Goal: Find specific page/section: Find specific page/section

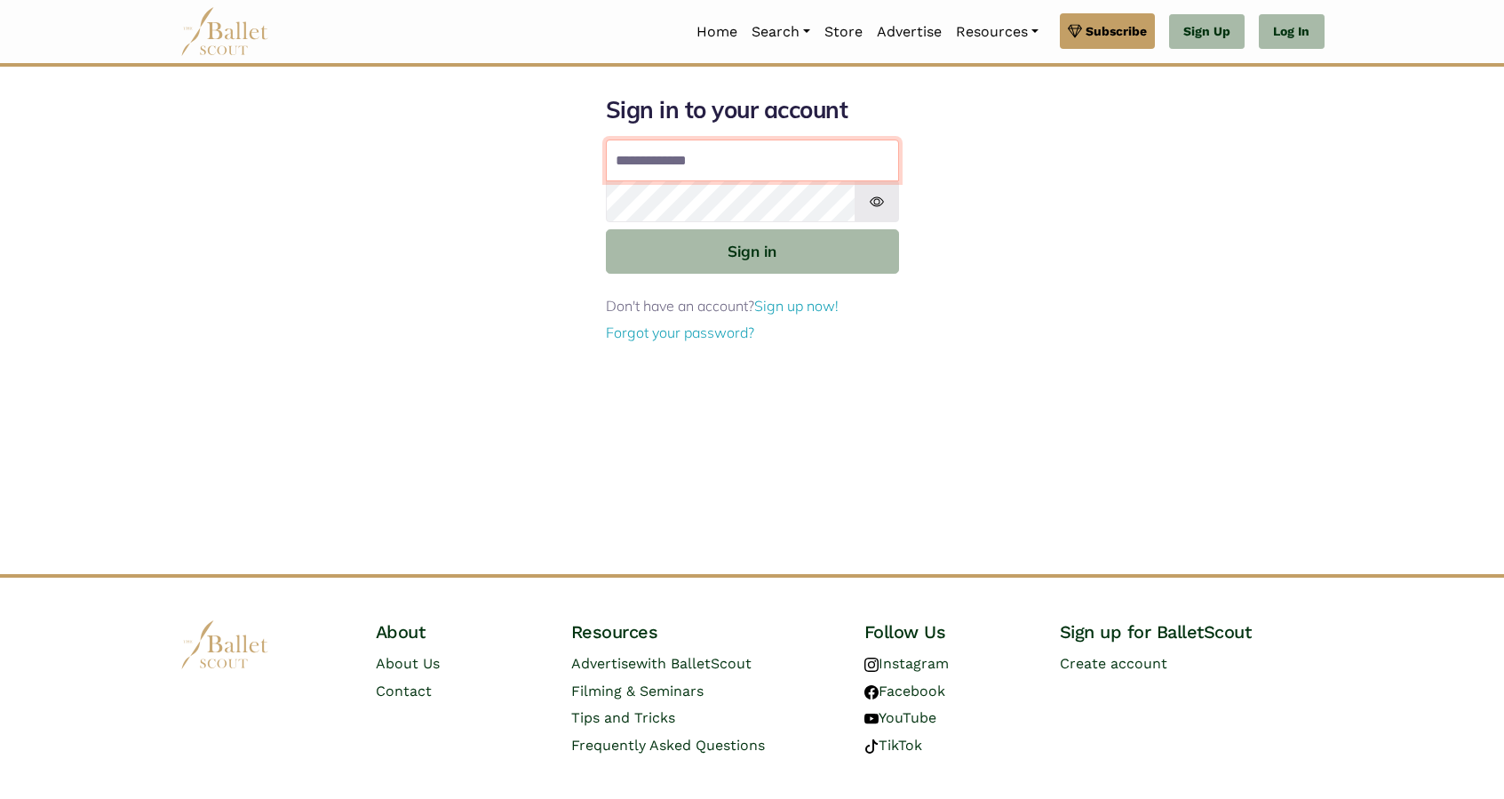
type input "**********"
click at [752, 250] on button "Sign in" at bounding box center [752, 251] width 293 height 44
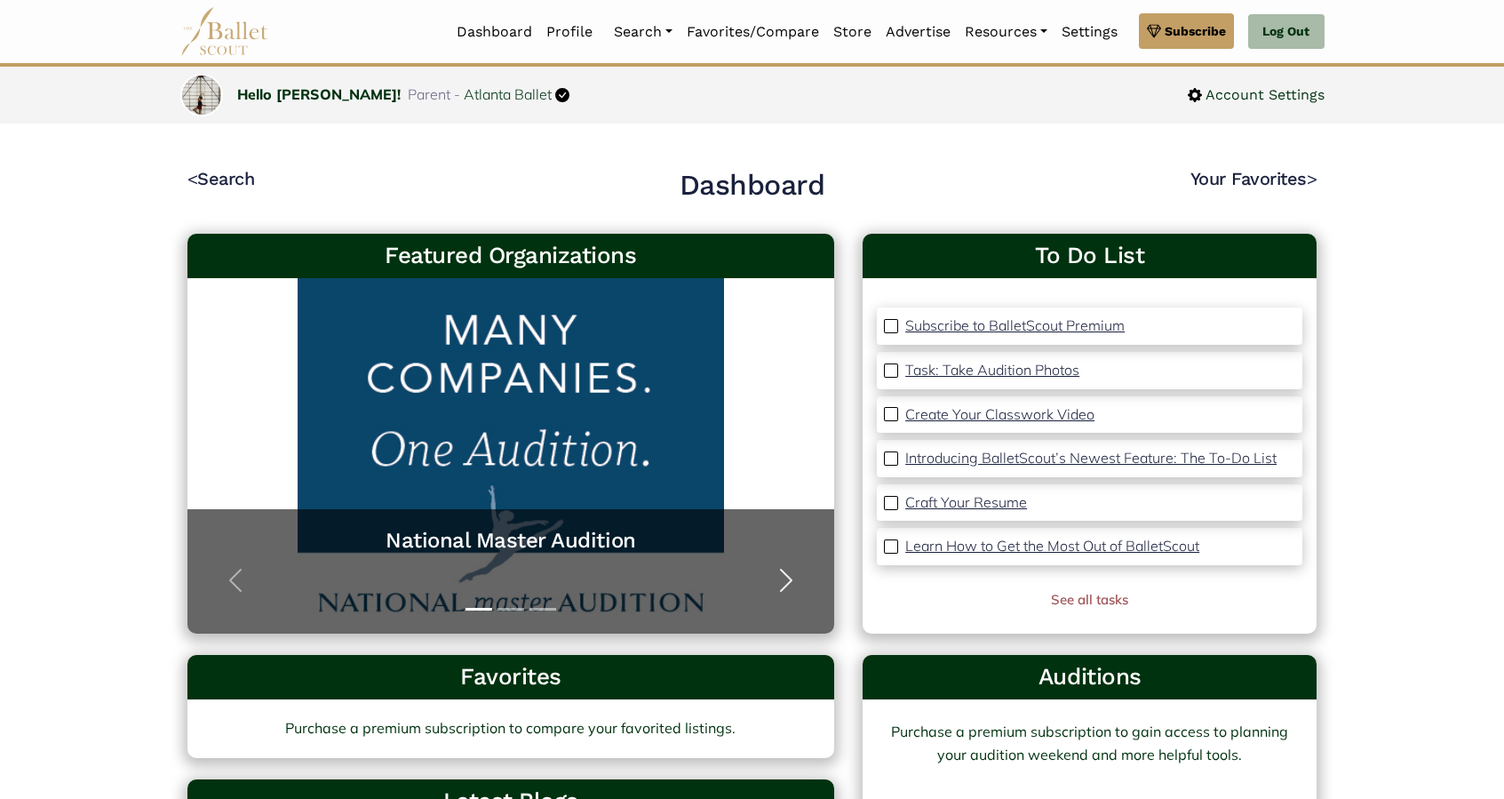
click at [788, 583] on span "button" at bounding box center [786, 580] width 28 height 28
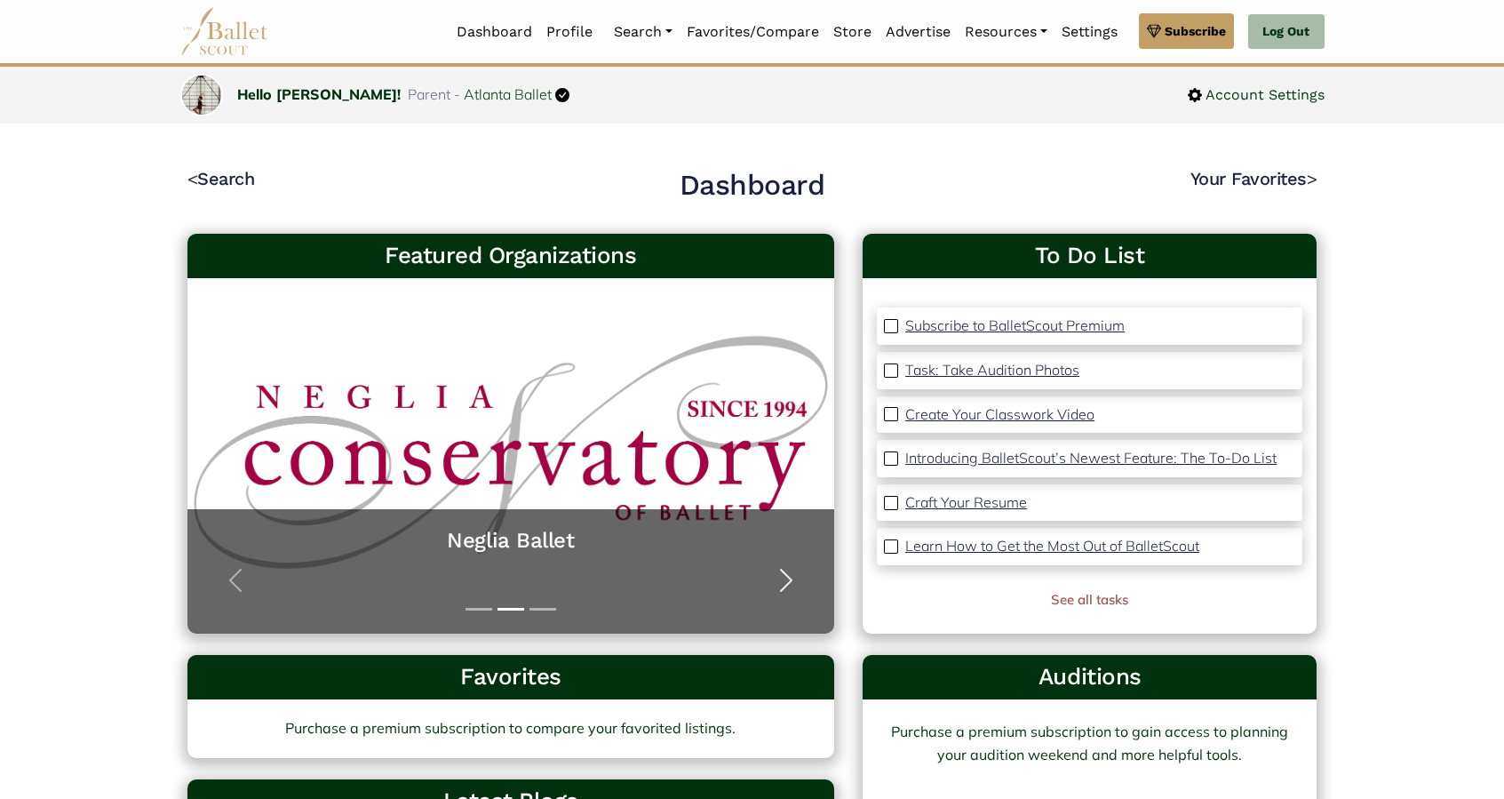
click at [788, 583] on span "button" at bounding box center [786, 580] width 28 height 28
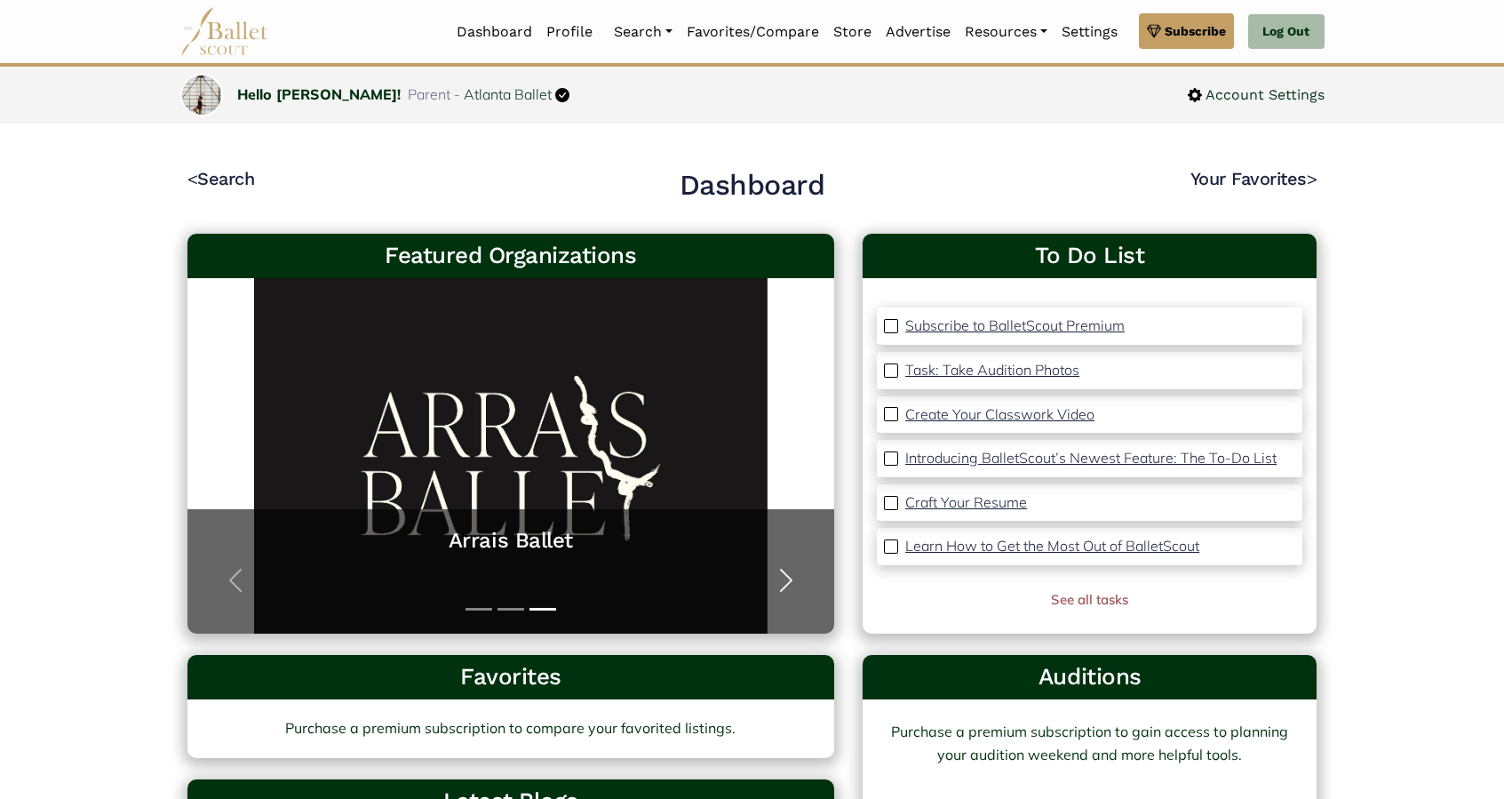
click at [788, 583] on span "button" at bounding box center [786, 580] width 28 height 28
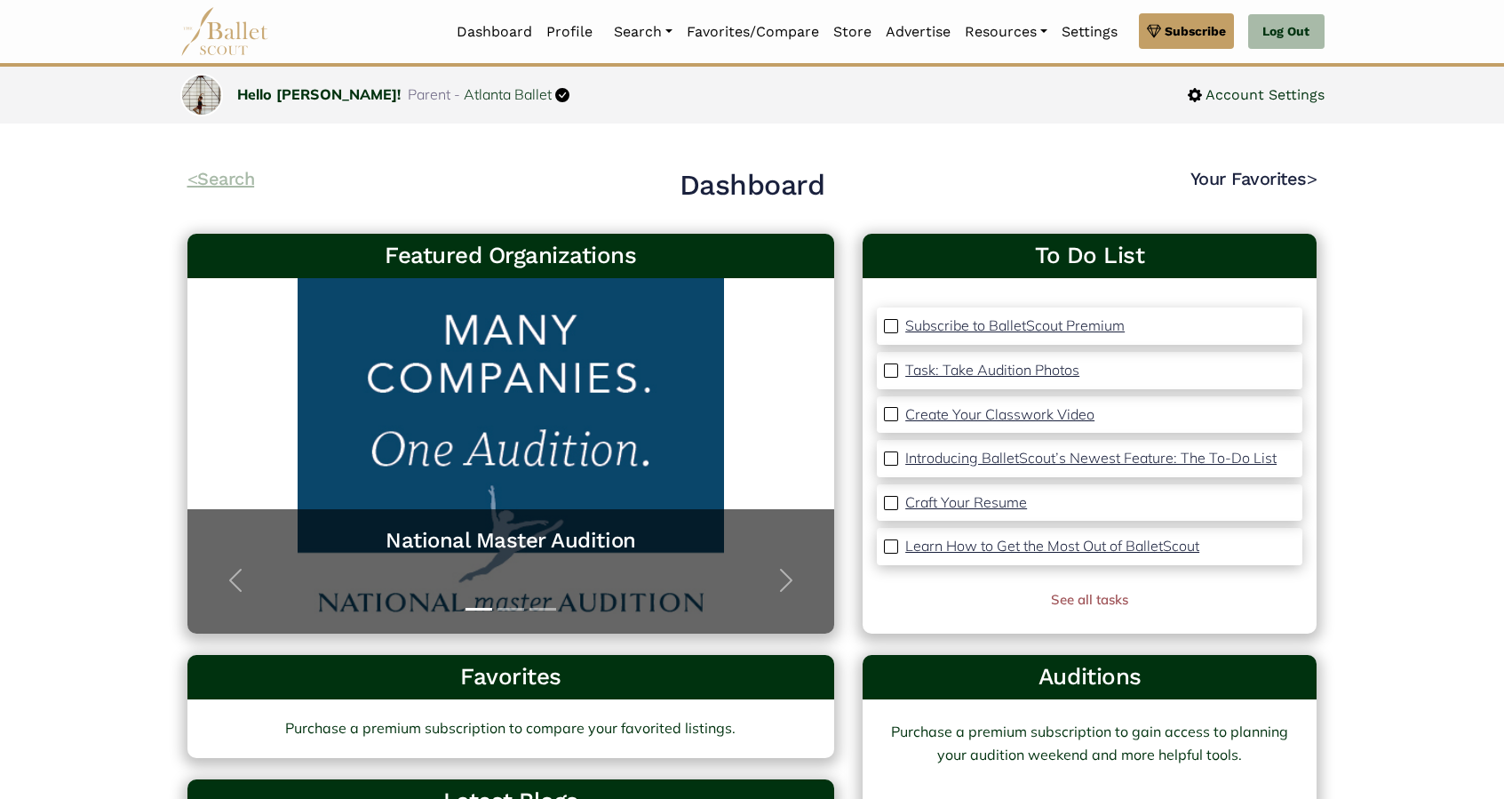
click at [239, 178] on link "< Search" at bounding box center [221, 178] width 68 height 21
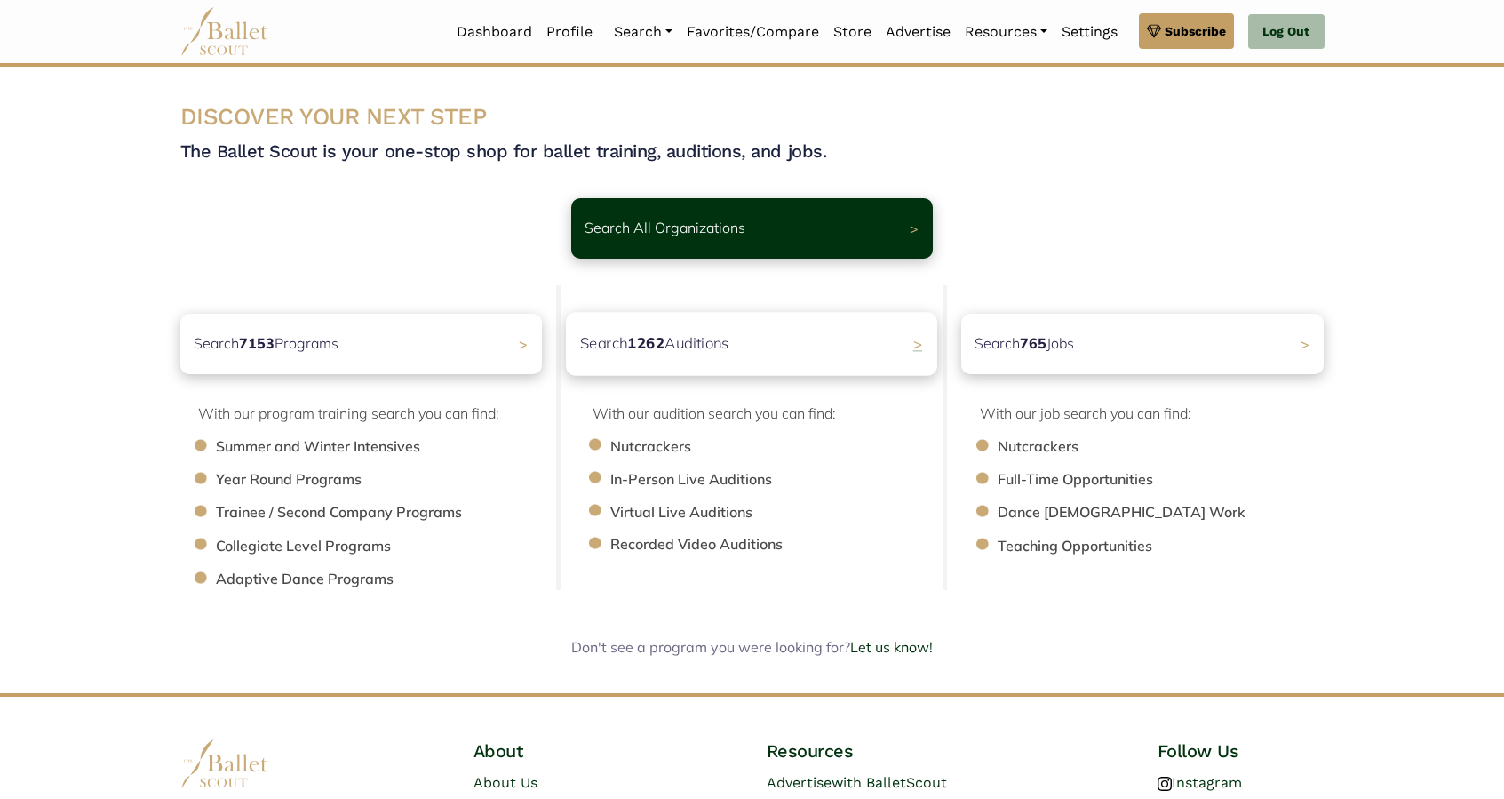
click at [729, 354] on p "Search 1262 Auditions" at bounding box center [654, 343] width 149 height 24
